Goal: Task Accomplishment & Management: Manage account settings

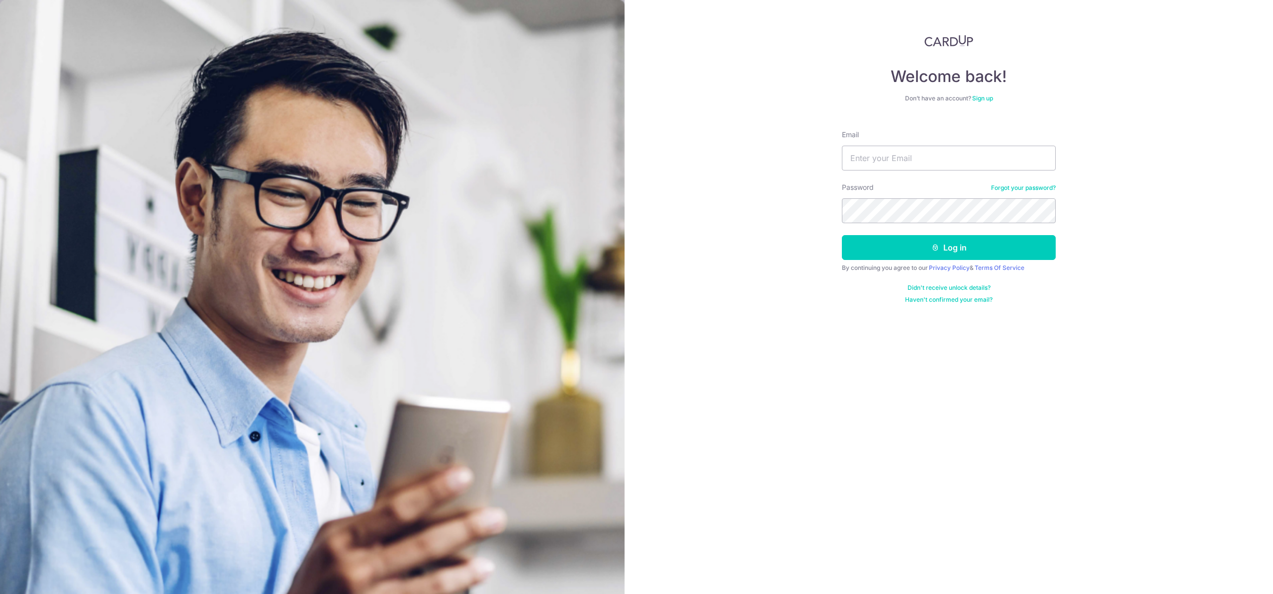
click at [916, 169] on input "Email" at bounding box center [949, 158] width 214 height 25
type input "[EMAIL_ADDRESS][DOMAIN_NAME]"
click at [936, 256] on button "Log in" at bounding box center [949, 247] width 214 height 25
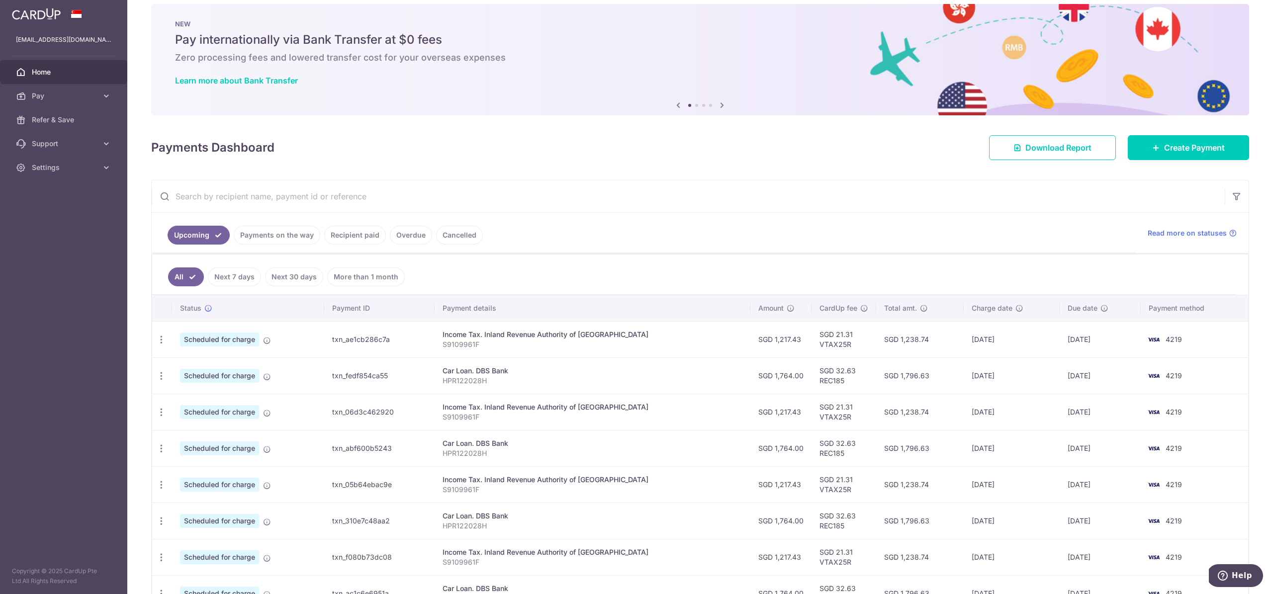
scroll to position [107, 0]
